Goal: Task Accomplishment & Management: Manage account settings

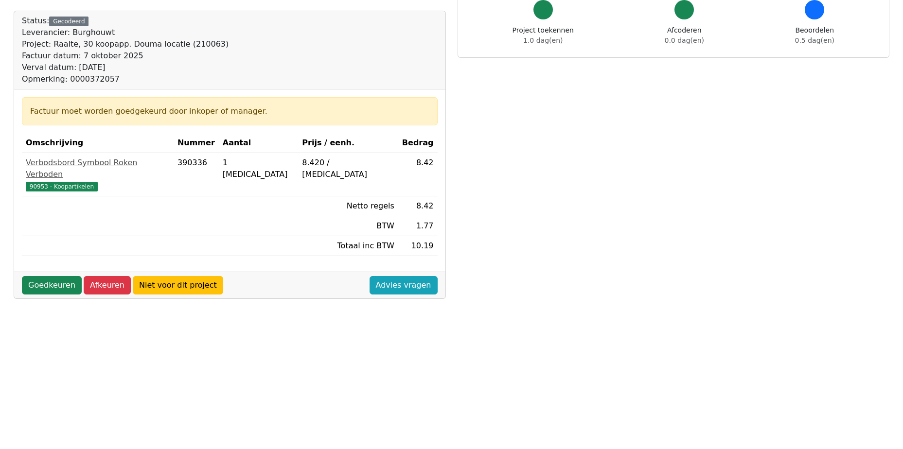
scroll to position [146, 0]
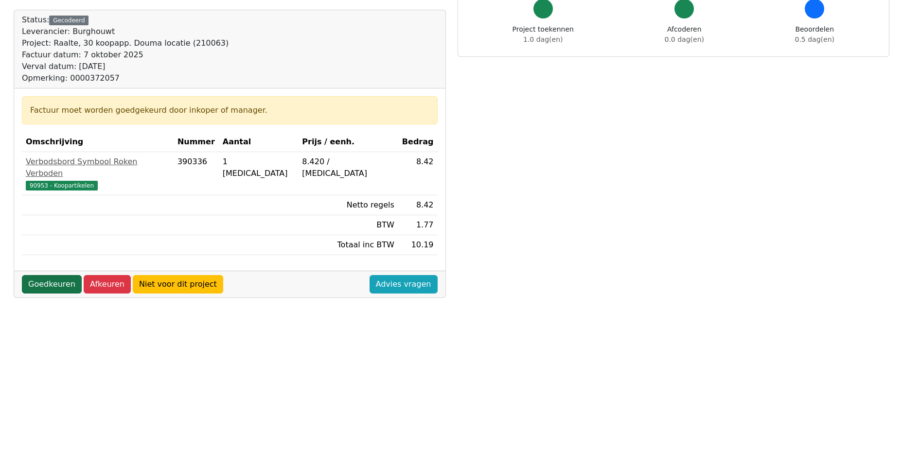
click at [59, 275] on link "Goedkeuren" at bounding box center [52, 284] width 60 height 18
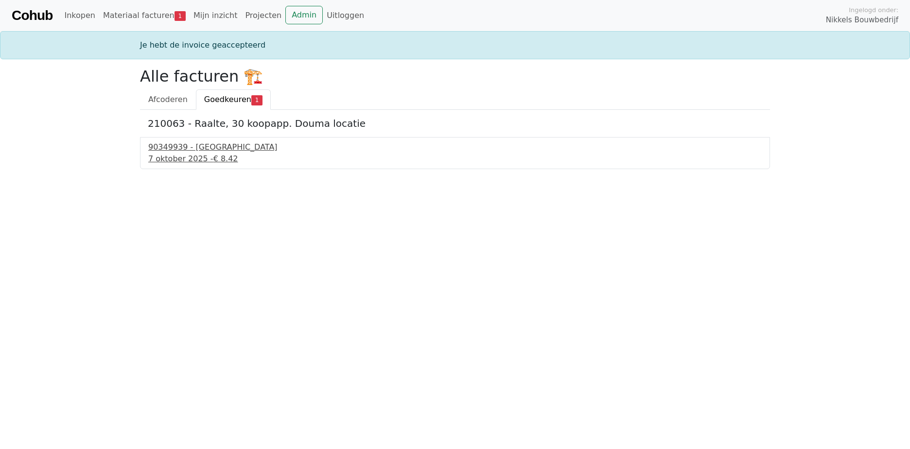
click at [195, 158] on div "[DATE] - € 8.42" at bounding box center [454, 159] width 613 height 12
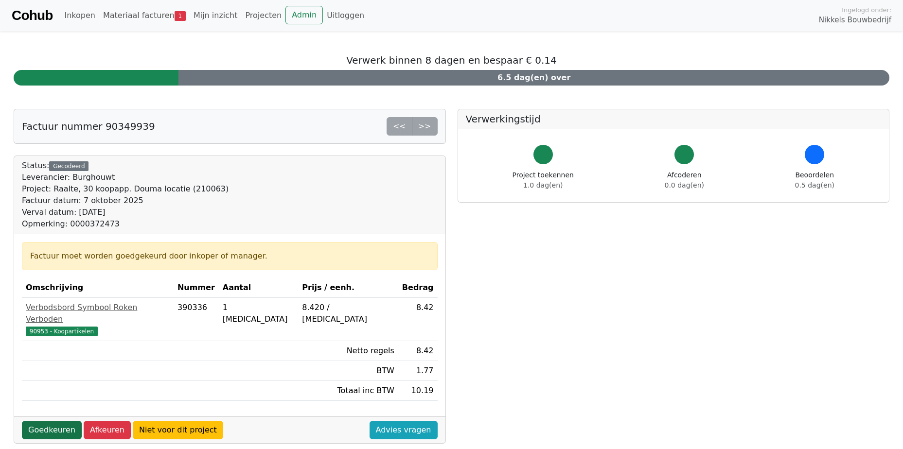
click at [46, 421] on link "Goedkeuren" at bounding box center [52, 430] width 60 height 18
